Goal: Task Accomplishment & Management: Use online tool/utility

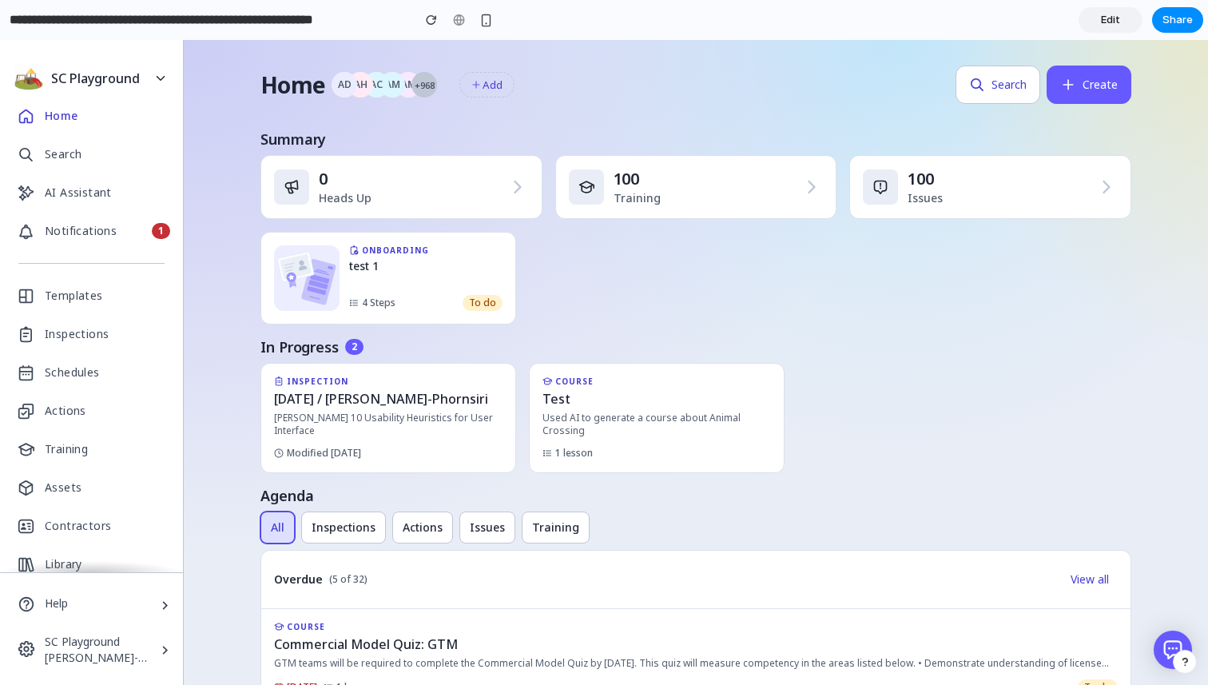
click at [1109, 30] on link "Edit" at bounding box center [1111, 20] width 64 height 26
